Goal: Transaction & Acquisition: Download file/media

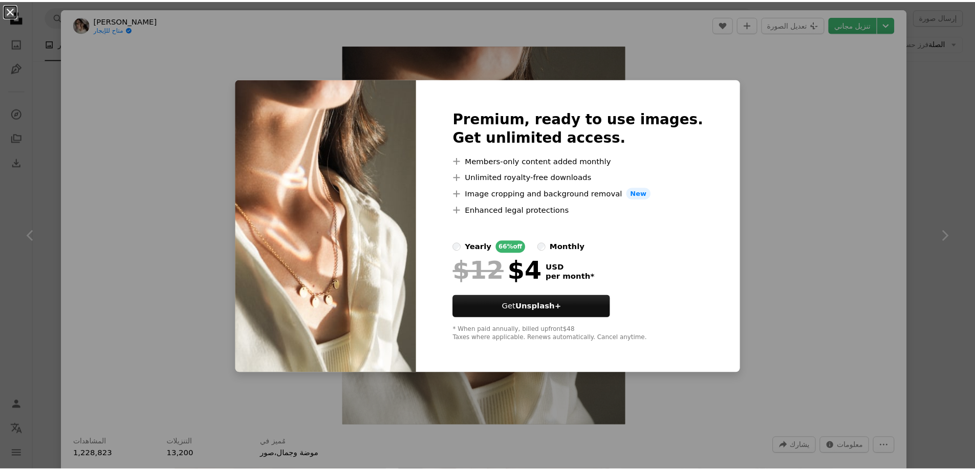
scroll to position [2329, 0]
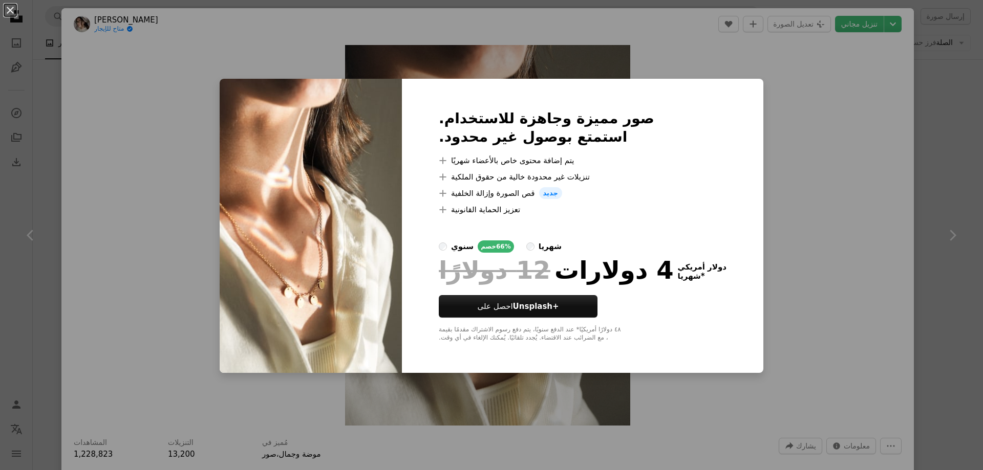
click at [780, 133] on div "An X shape صور مميزة وجاهزة للاستخدام. استمتع بوصول غير محدود. A plus sign يتم …" at bounding box center [491, 235] width 983 height 470
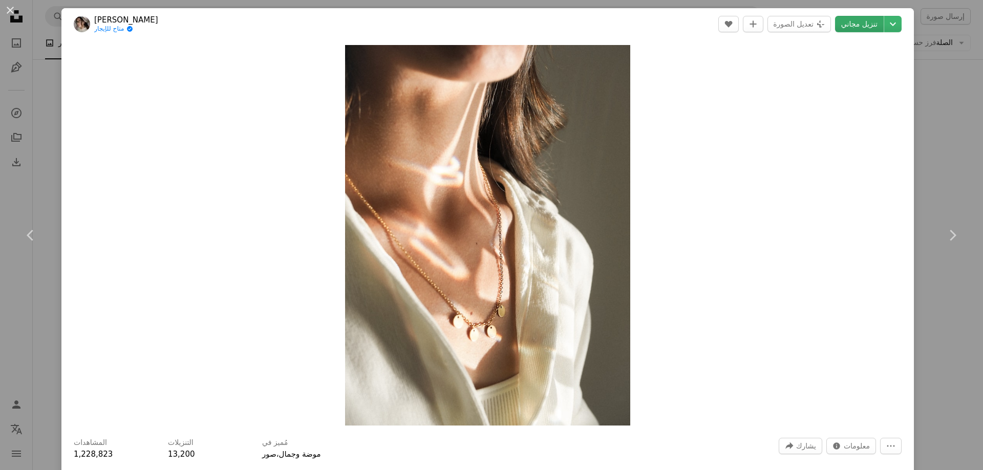
click at [841, 23] on font "تنزيل مجاني" at bounding box center [859, 24] width 36 height 8
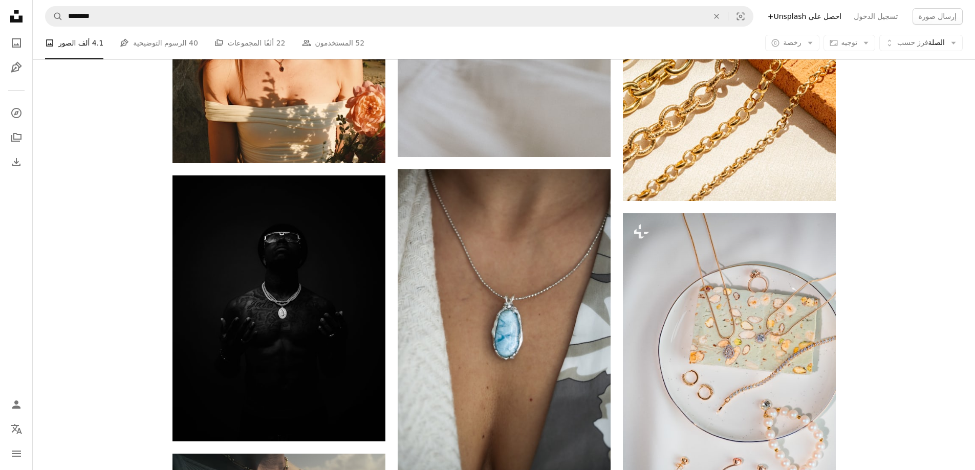
scroll to position [2329, 0]
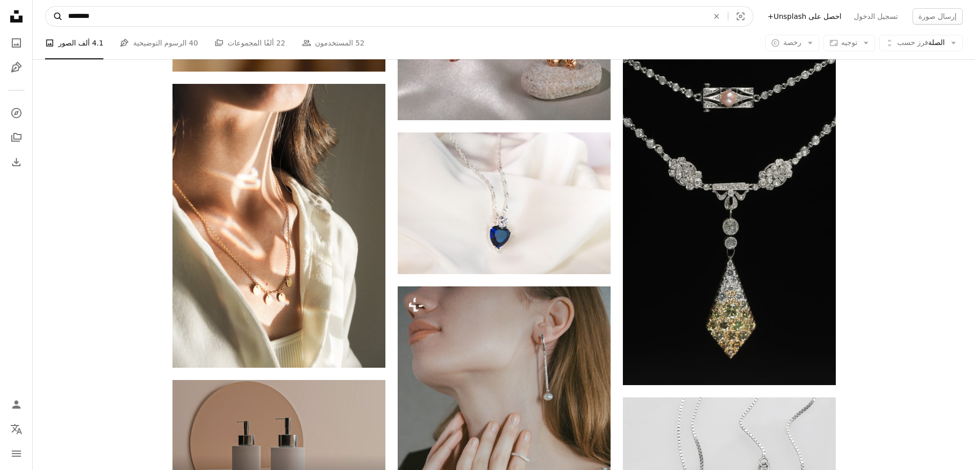
drag, startPoint x: 96, startPoint y: 16, endPoint x: 60, endPoint y: 14, distance: 35.9
click at [60, 14] on form "A magnifying glass ******** An X shape Visual search" at bounding box center [399, 16] width 708 height 20
